Goal: Information Seeking & Learning: Learn about a topic

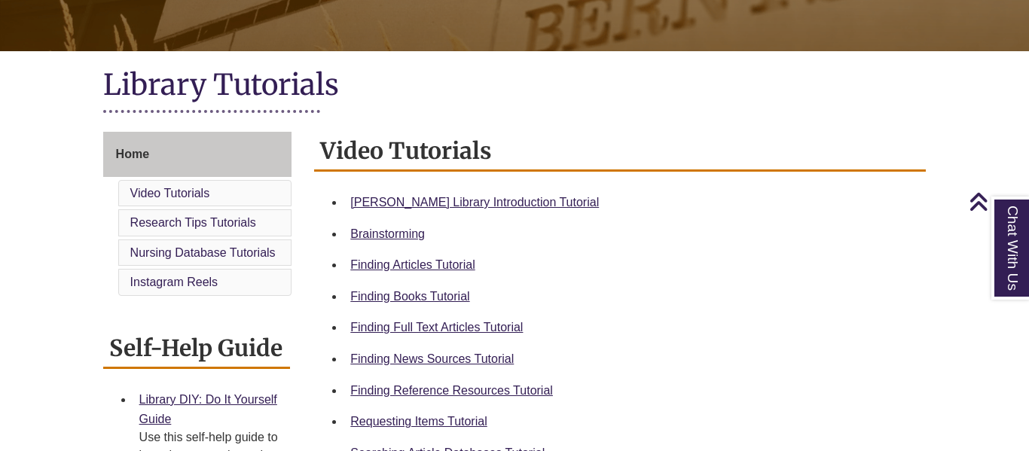
scroll to position [293, 0]
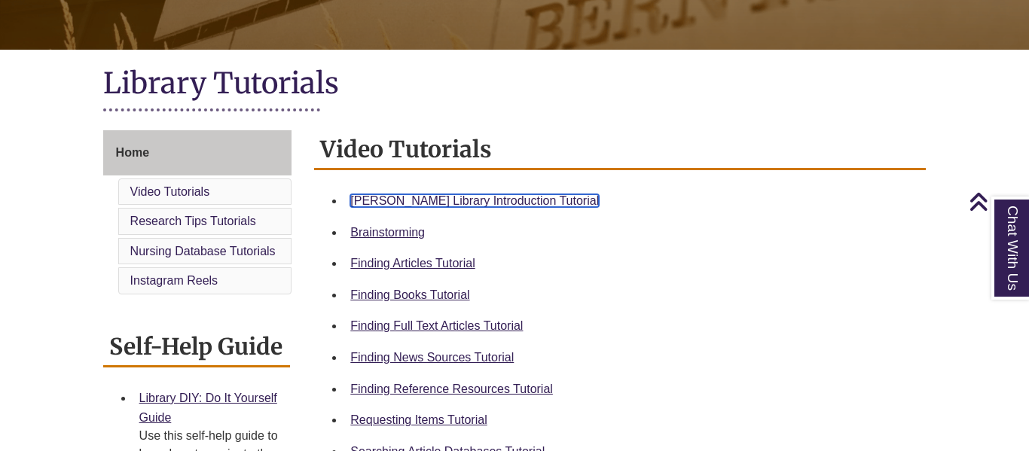
click at [466, 199] on link "Berntsen Library Introduction Tutorial" at bounding box center [474, 200] width 249 height 13
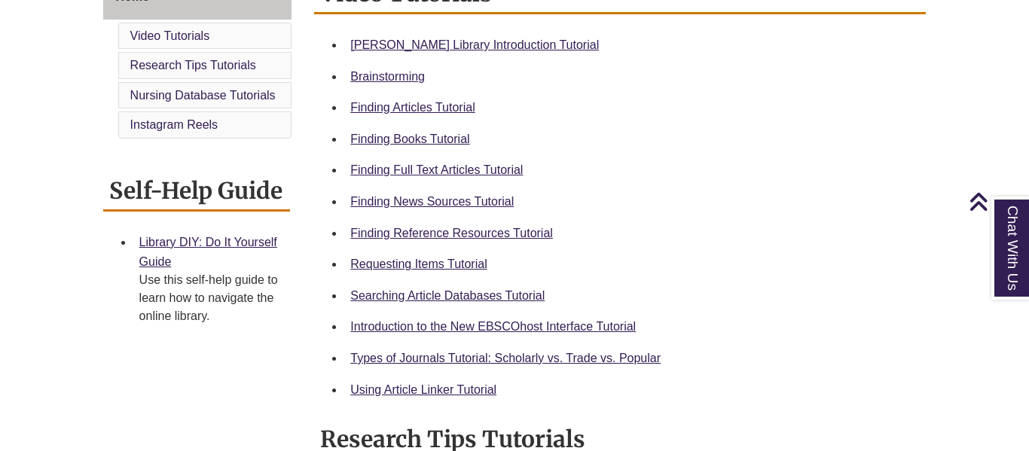
scroll to position [452, 0]
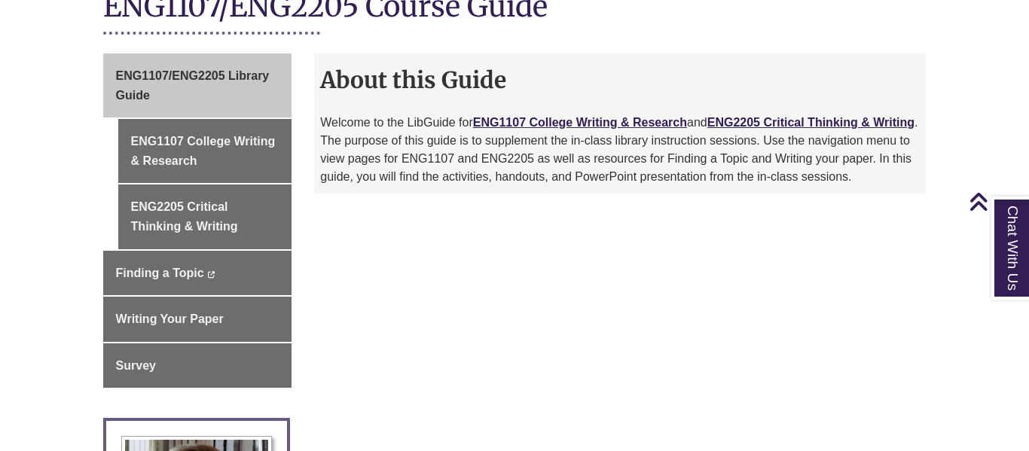
scroll to position [386, 0]
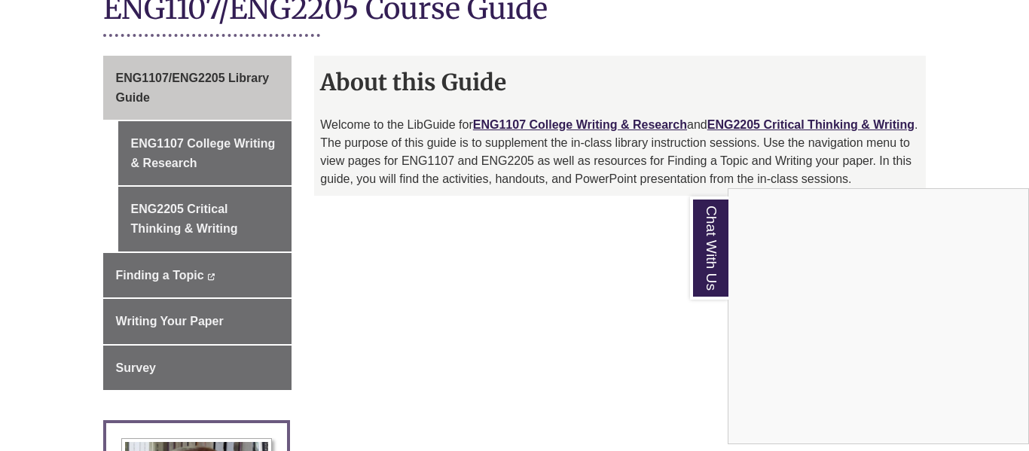
click at [224, 140] on div "Chat With Us" at bounding box center [514, 225] width 1029 height 451
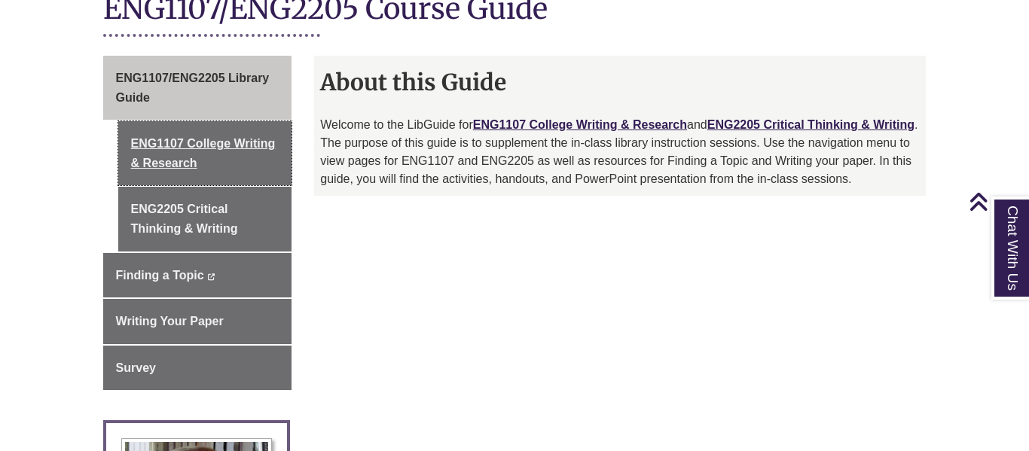
click at [224, 140] on link "ENG1107 College Writing & Research" at bounding box center [205, 153] width 174 height 64
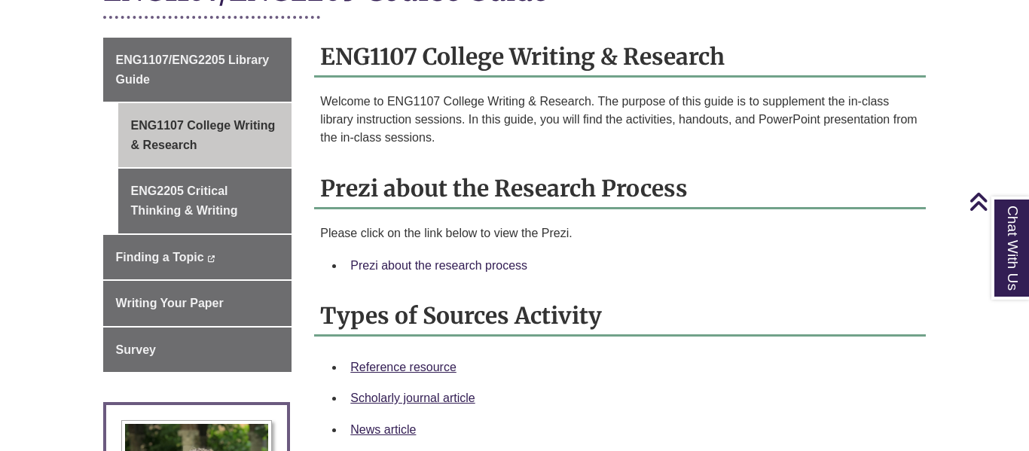
scroll to position [405, 0]
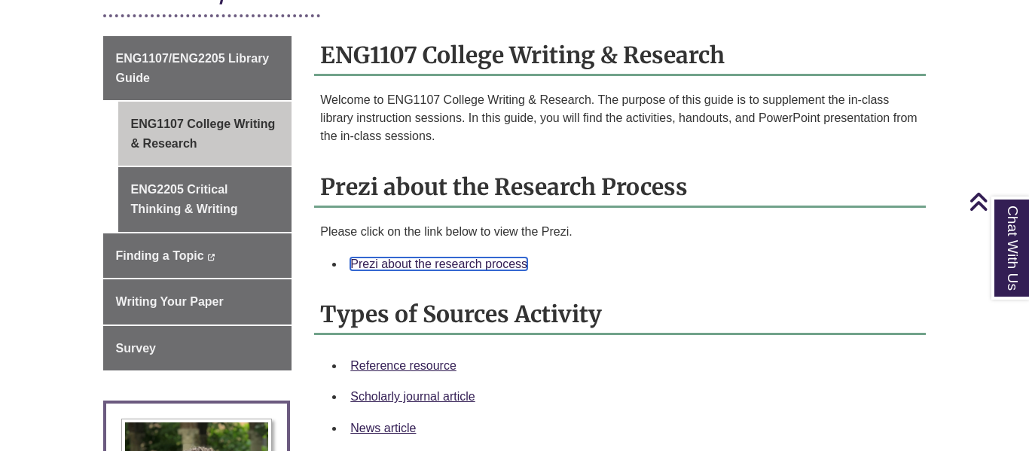
click at [506, 258] on link "Prezi about the research process" at bounding box center [438, 264] width 177 height 13
